Goal: Task Accomplishment & Management: Manage account settings

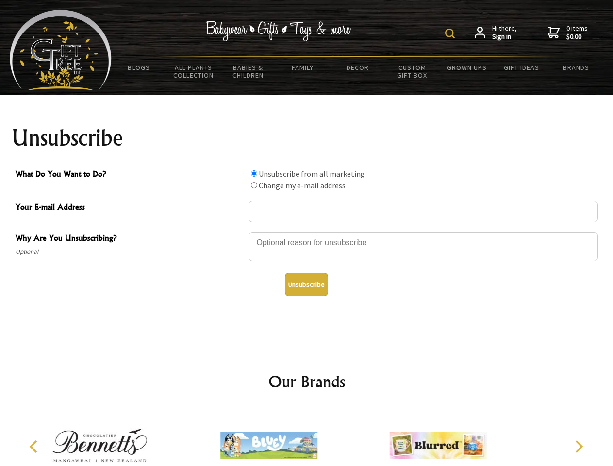
click at [452, 34] on img at bounding box center [450, 34] width 10 height 10
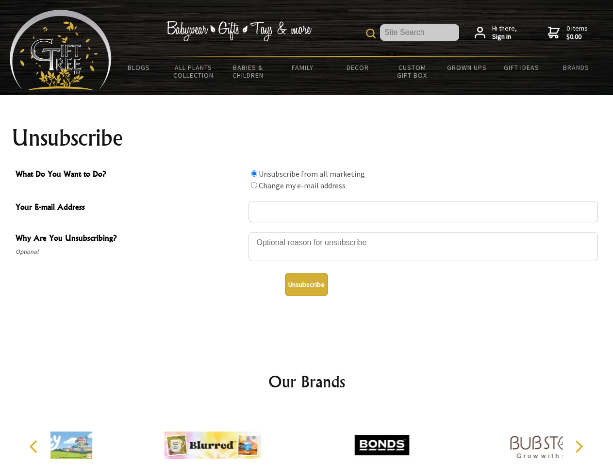
click at [307, 232] on div at bounding box center [424, 248] width 350 height 34
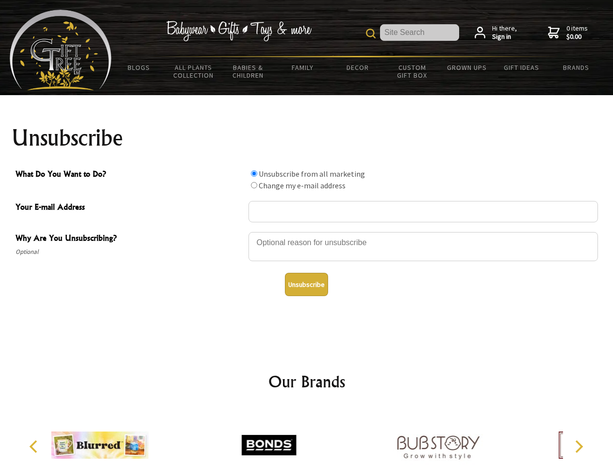
click at [254, 173] on input "What Do You Want to Do?" at bounding box center [254, 173] width 6 height 6
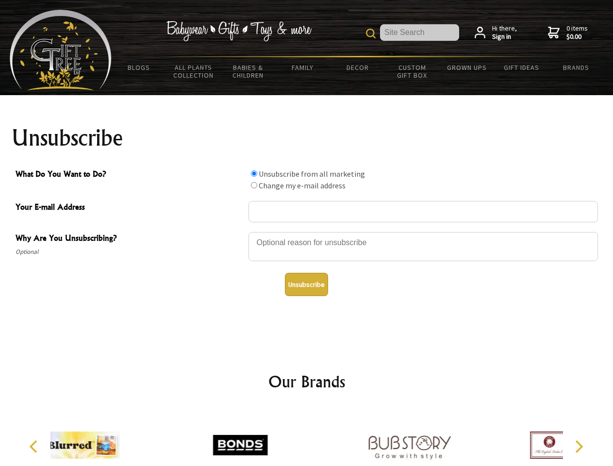
click at [254, 185] on input "What Do You Want to Do?" at bounding box center [254, 185] width 6 height 6
radio input "true"
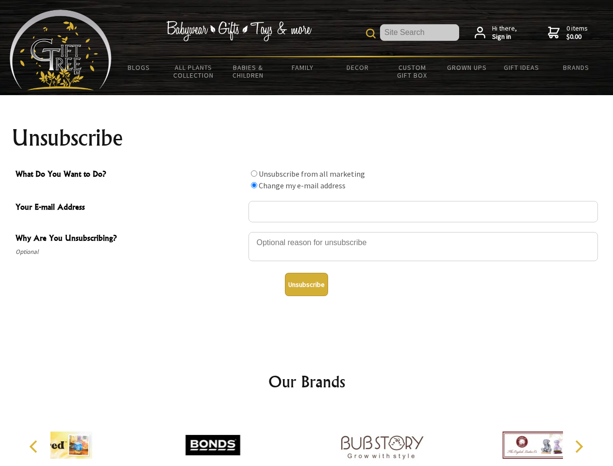
click at [306, 285] on button "Unsubscribe" at bounding box center [306, 284] width 43 height 23
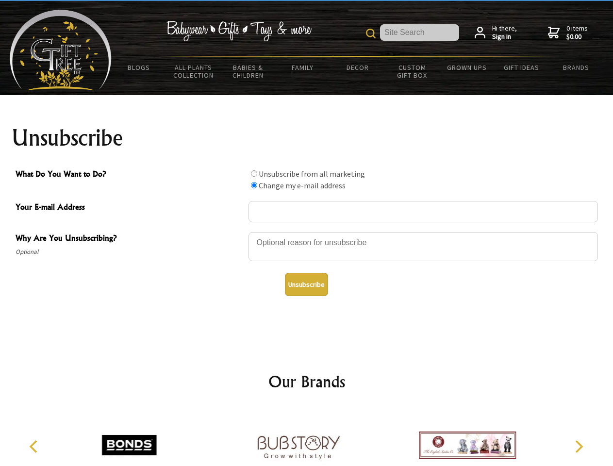
click at [35, 447] on icon "Previous" at bounding box center [34, 446] width 13 height 13
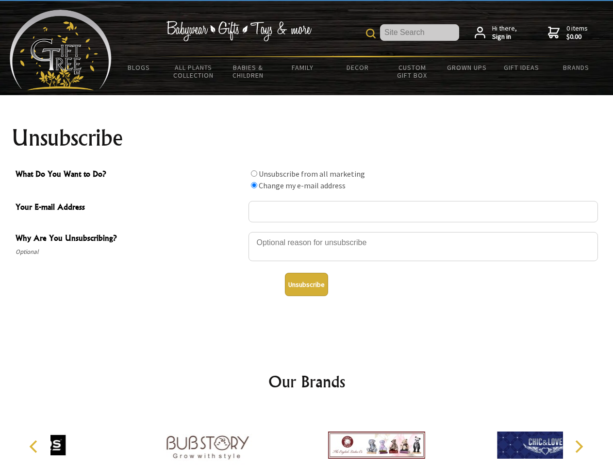
click at [579, 447] on icon "Next" at bounding box center [578, 446] width 13 height 13
